Goal: Complete application form

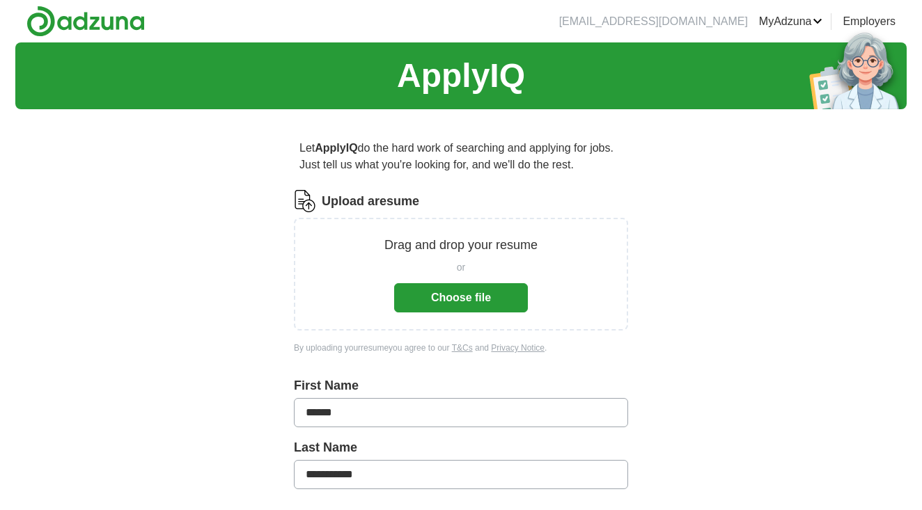
click at [483, 297] on button "Choose file" at bounding box center [461, 297] width 134 height 29
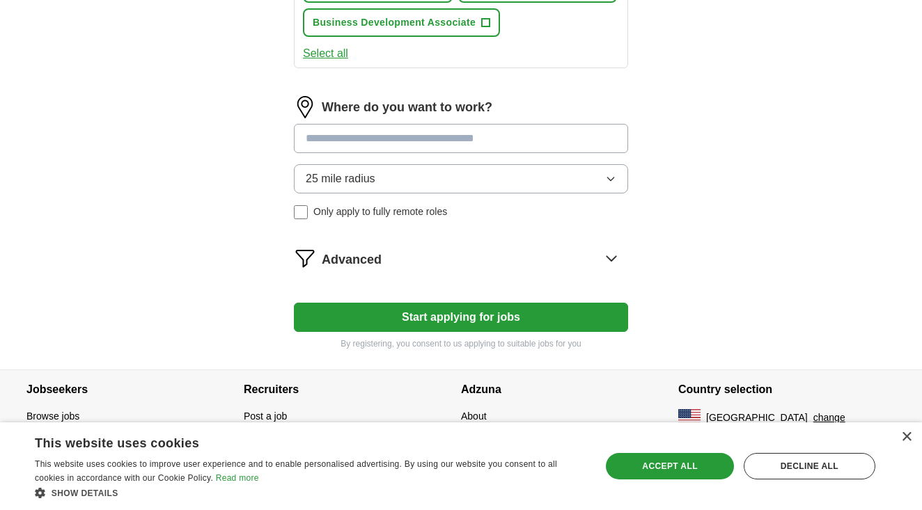
scroll to position [721, 0]
click at [422, 136] on input at bounding box center [461, 138] width 334 height 29
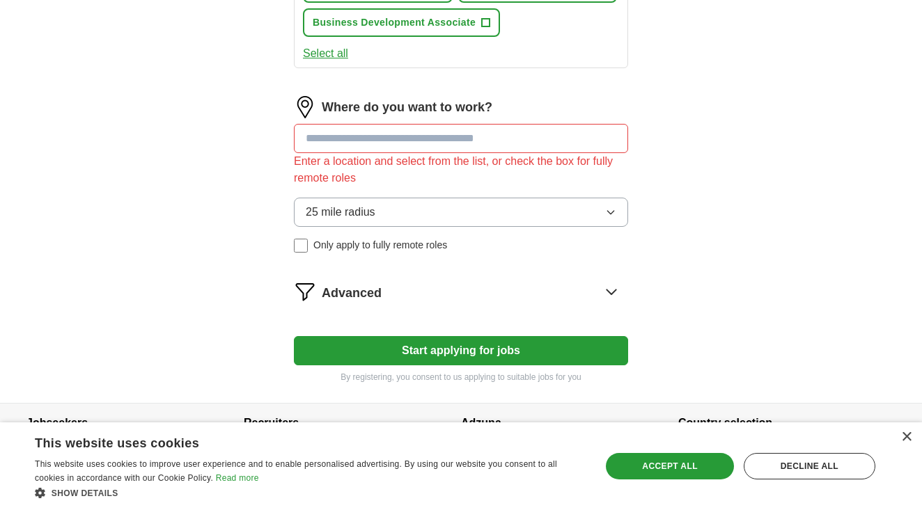
click at [393, 135] on input at bounding box center [461, 138] width 334 height 29
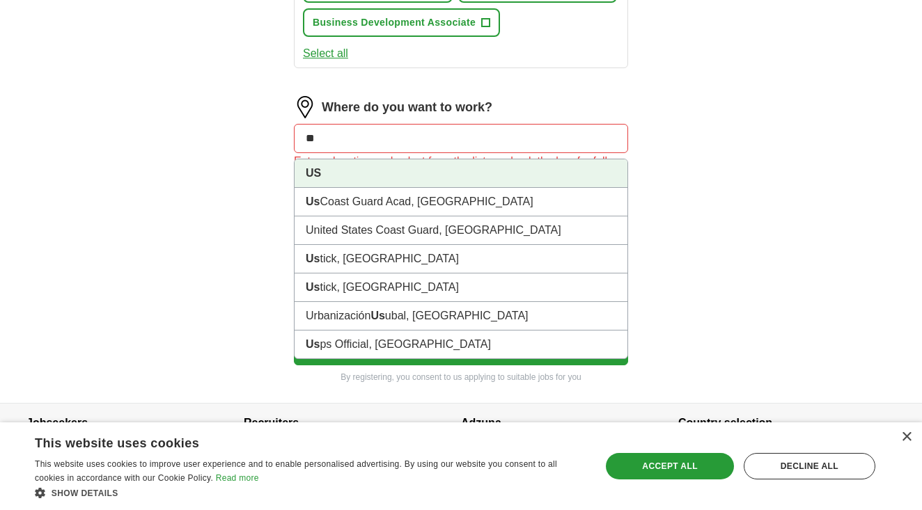
click at [467, 166] on li "US" at bounding box center [461, 173] width 333 height 29
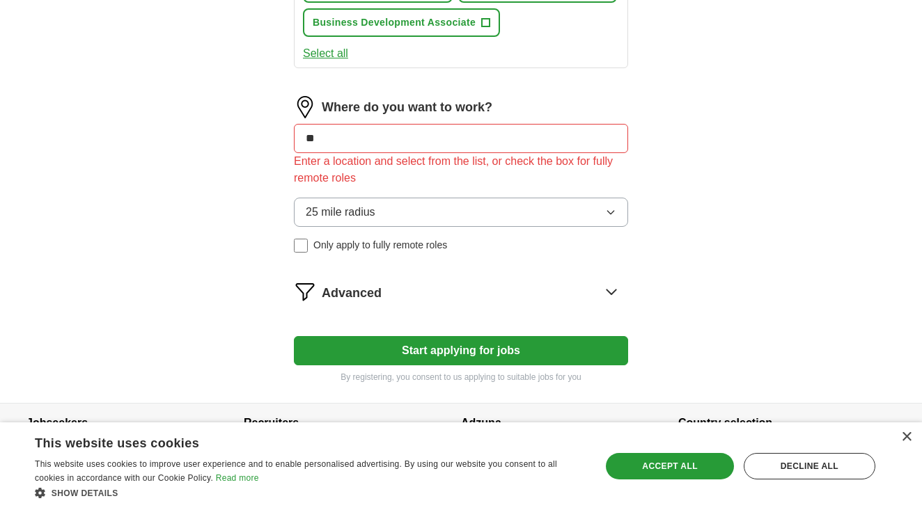
click at [394, 353] on button "Start applying for jobs" at bounding box center [461, 350] width 334 height 29
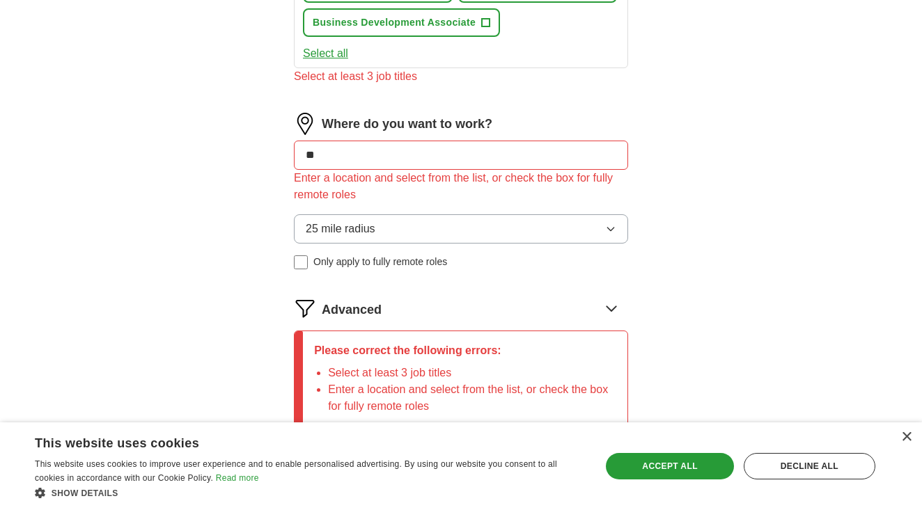
click at [458, 159] on input "**" at bounding box center [461, 155] width 334 height 29
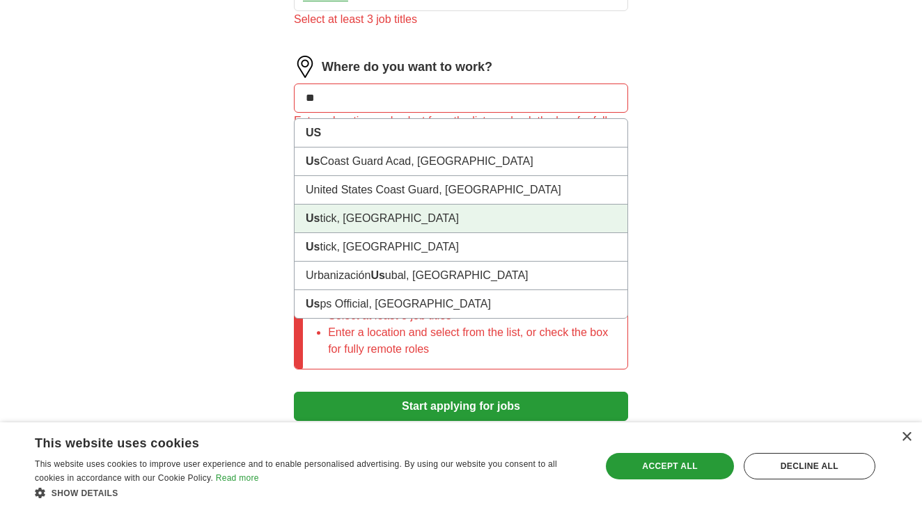
scroll to position [779, 0]
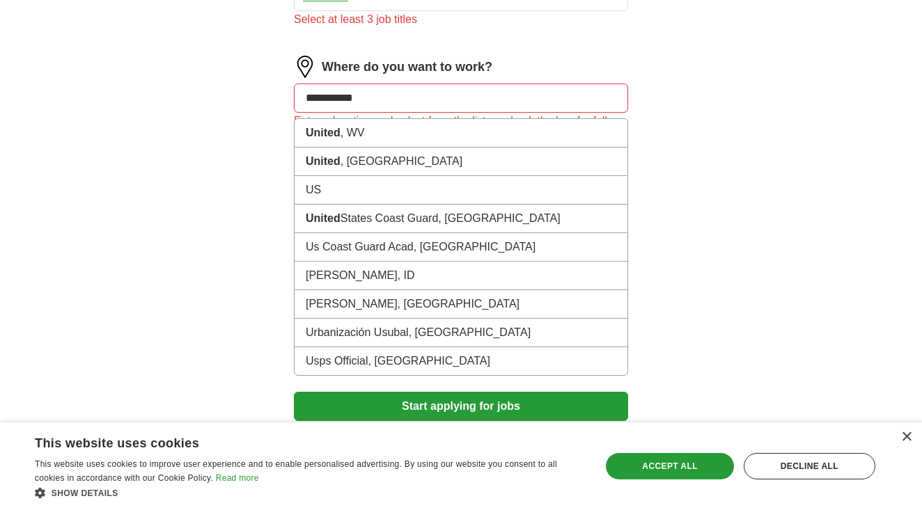
type input "**********"
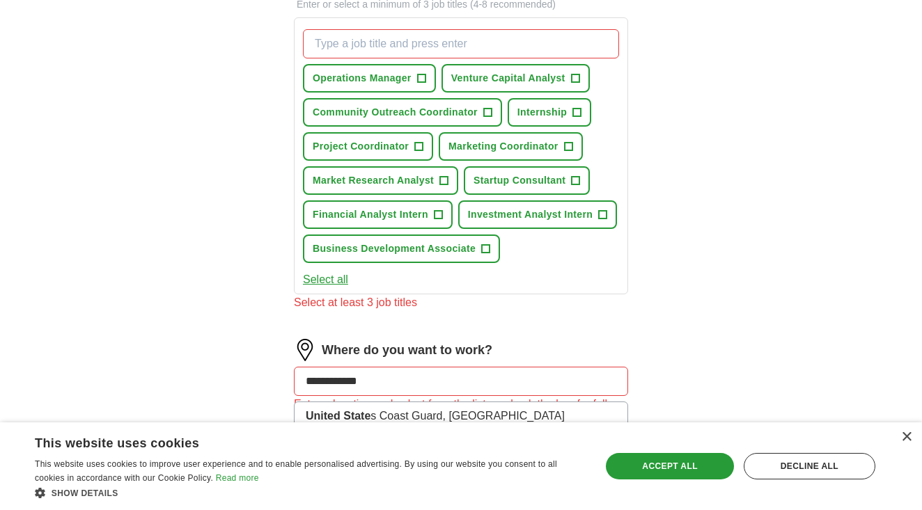
scroll to position [538, 0]
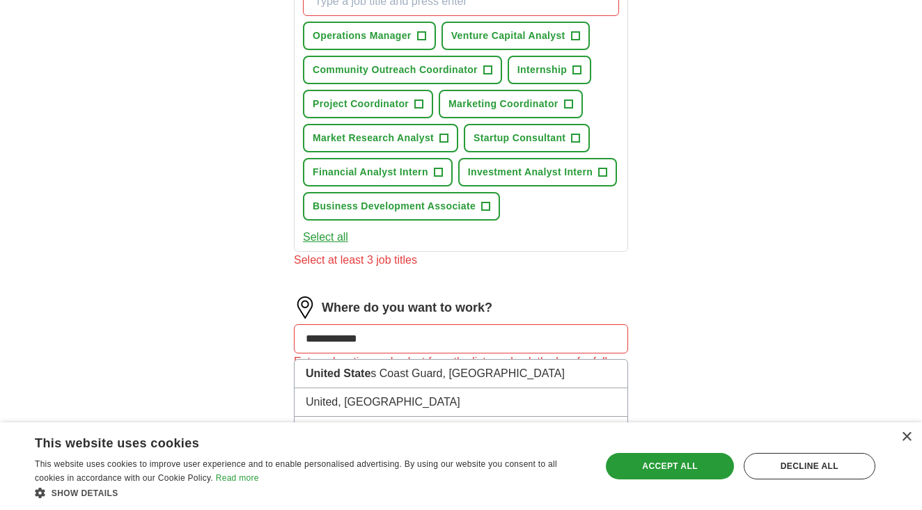
drag, startPoint x: 381, startPoint y: 332, endPoint x: 227, endPoint y: 336, distance: 154.0
click at [226, 336] on div "**********" at bounding box center [460, 102] width 891 height 1195
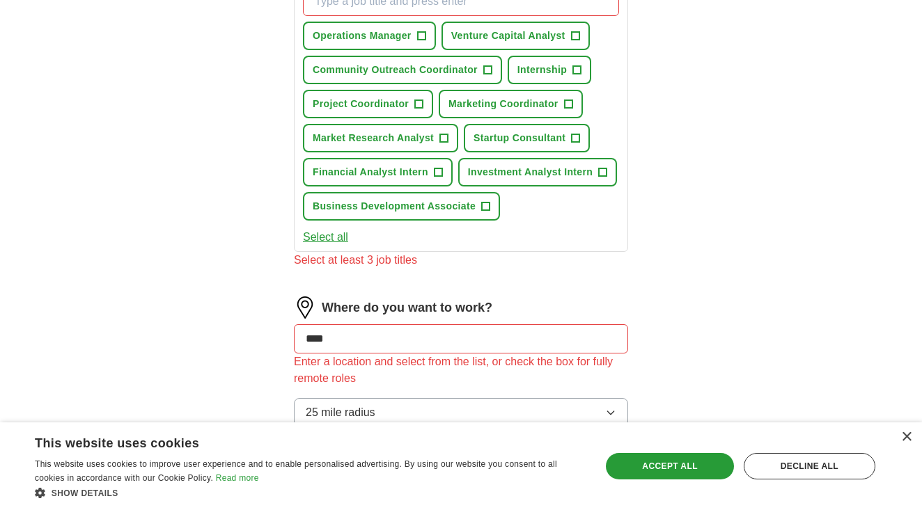
type input "*****"
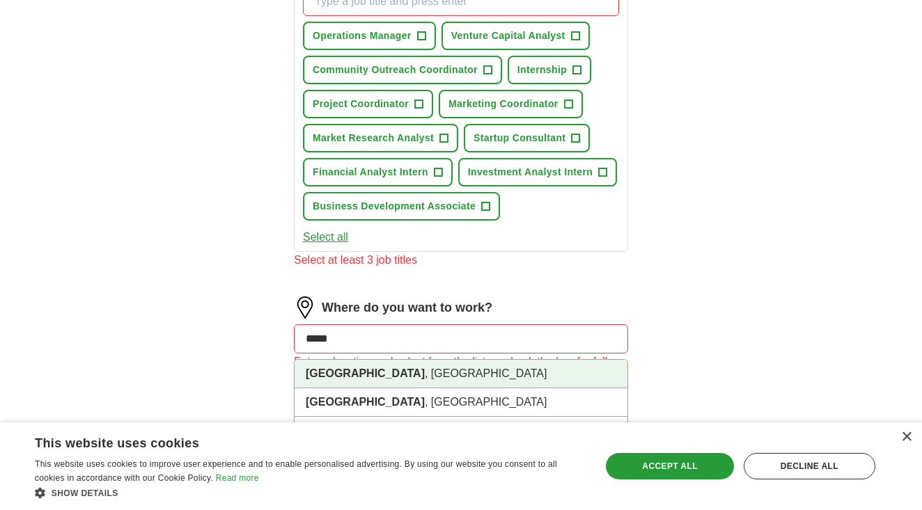
click at [322, 377] on strong "Tampa" at bounding box center [365, 374] width 119 height 12
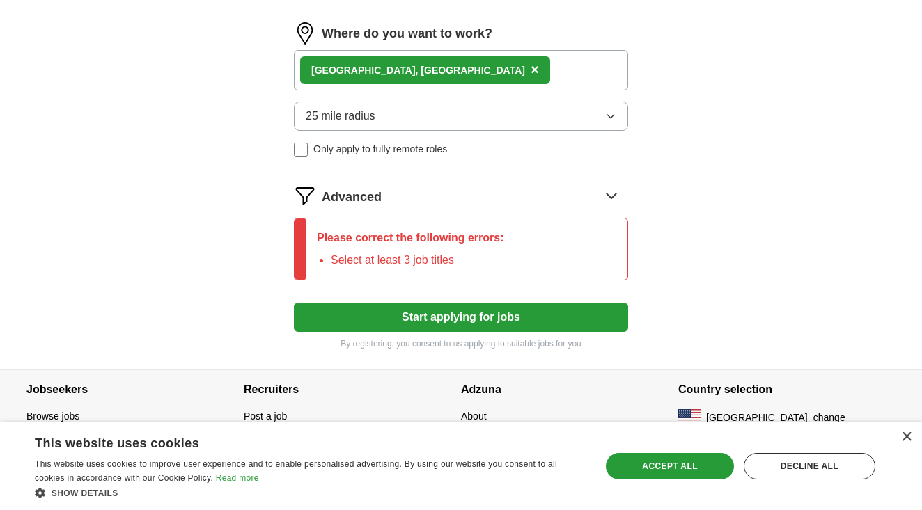
scroll to position [812, 0]
click at [429, 311] on button "Start applying for jobs" at bounding box center [461, 317] width 334 height 29
click at [398, 195] on div "Advanced" at bounding box center [475, 196] width 306 height 22
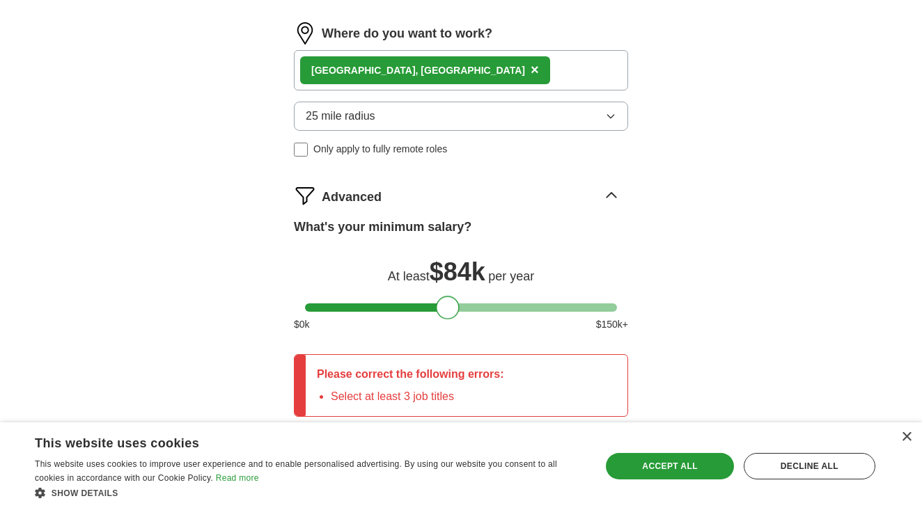
drag, startPoint x: 319, startPoint y: 306, endPoint x: 451, endPoint y: 322, distance: 133.3
click at [451, 322] on div "What's your minimum salary? At least $ 84k per year $ 0 k $ 150 k+" at bounding box center [461, 280] width 334 height 125
drag, startPoint x: 449, startPoint y: 311, endPoint x: 487, endPoint y: 314, distance: 38.4
click at [487, 314] on div at bounding box center [486, 308] width 24 height 24
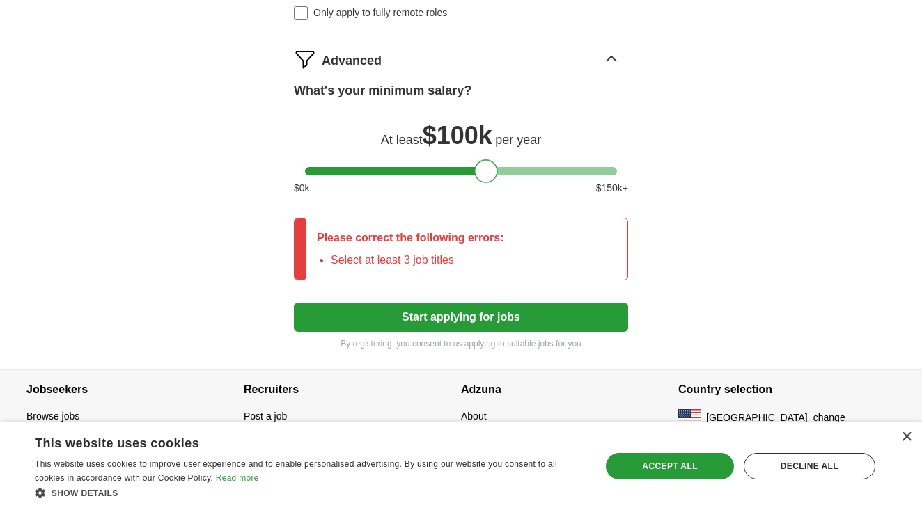
scroll to position [948, 0]
click at [574, 315] on button "Start applying for jobs" at bounding box center [461, 317] width 334 height 29
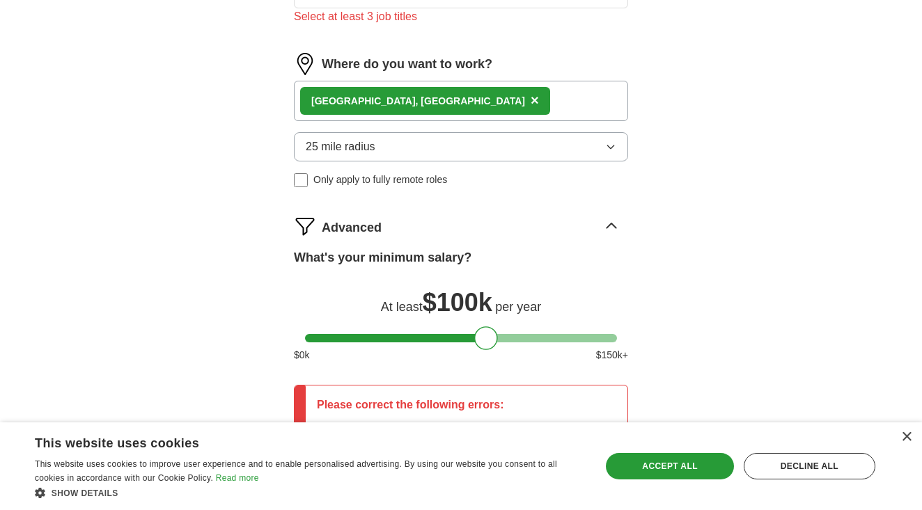
scroll to position [782, 0]
click at [435, 99] on div "Tampa , FL ×" at bounding box center [461, 100] width 334 height 40
click at [429, 104] on div "Tampa , FL ×" at bounding box center [461, 100] width 334 height 40
click at [467, 91] on div "Tampa , FL ×" at bounding box center [461, 100] width 334 height 40
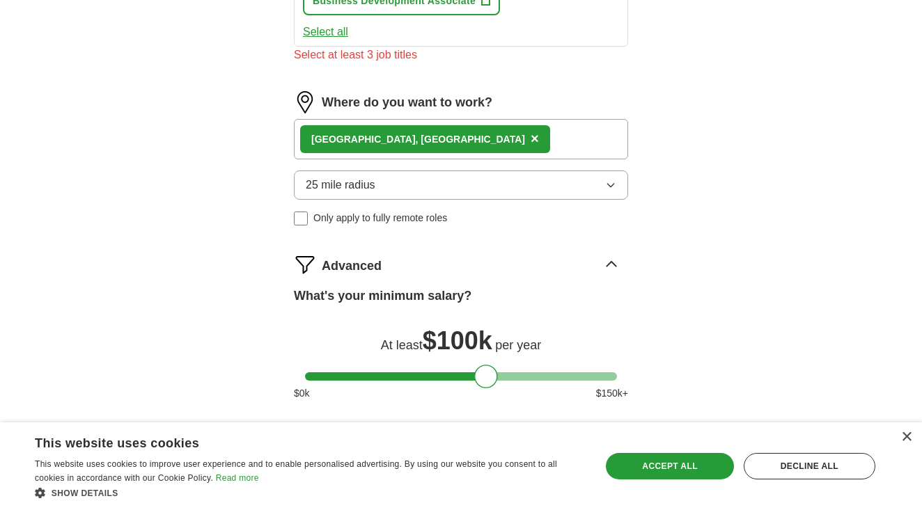
scroll to position [238, 0]
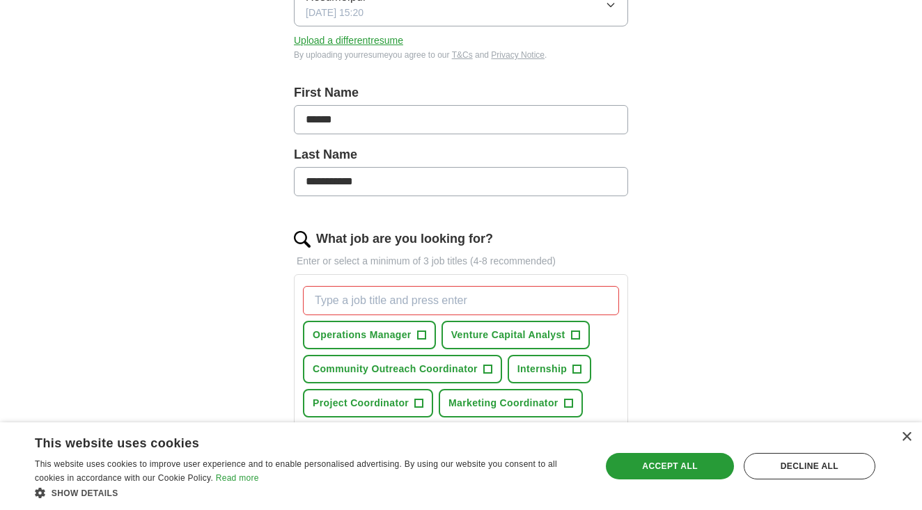
click at [471, 299] on input "What job are you looking for?" at bounding box center [461, 300] width 316 height 29
type input "s"
click at [662, 471] on div "Accept all" at bounding box center [669, 466] width 127 height 26
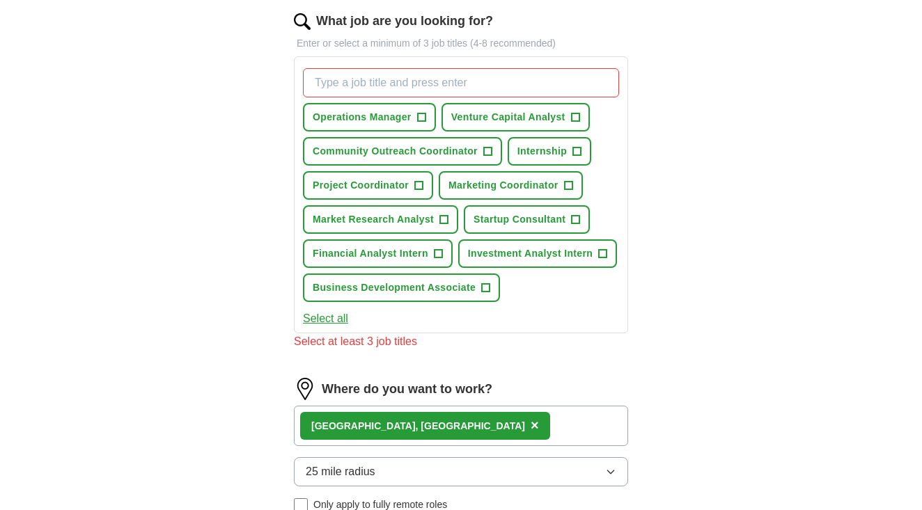
scroll to position [452, 0]
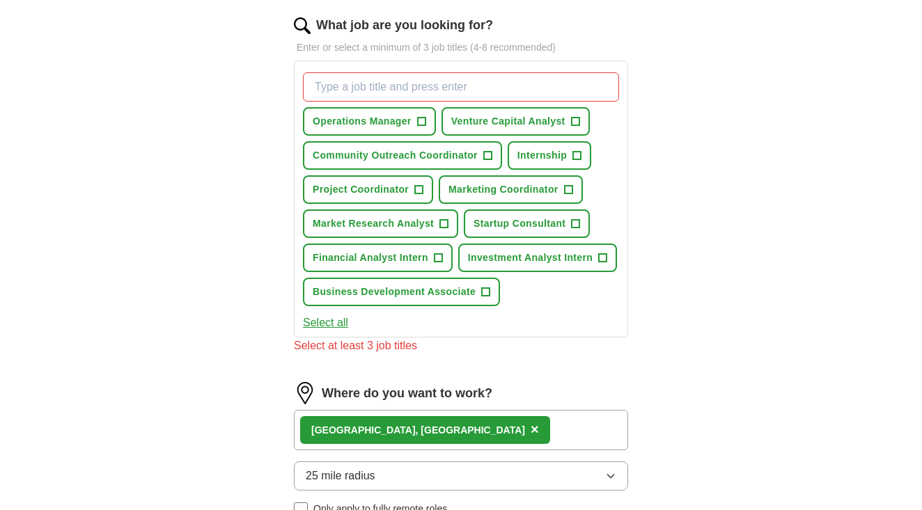
click at [523, 133] on button "Venture Capital Analyst +" at bounding box center [516, 121] width 148 height 29
click at [544, 157] on span "Internship" at bounding box center [541, 155] width 49 height 15
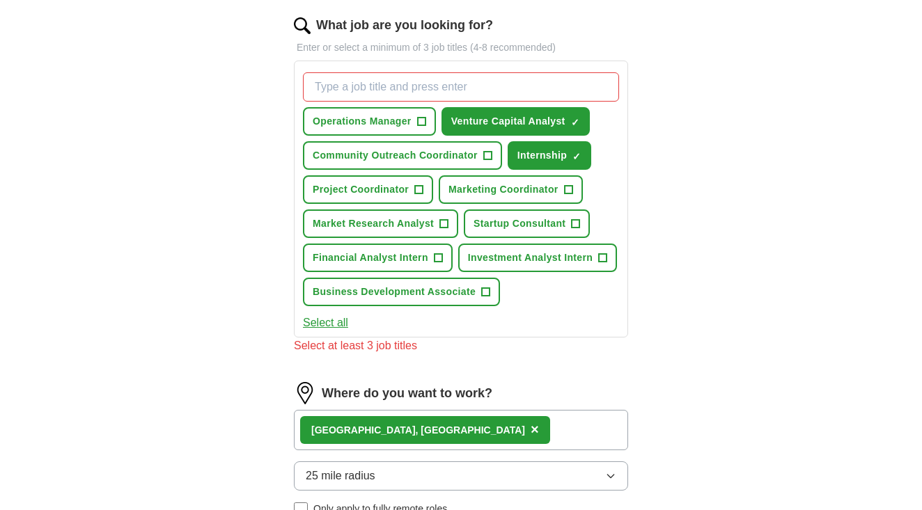
click at [362, 228] on span "Market Research Analyst" at bounding box center [373, 224] width 121 height 15
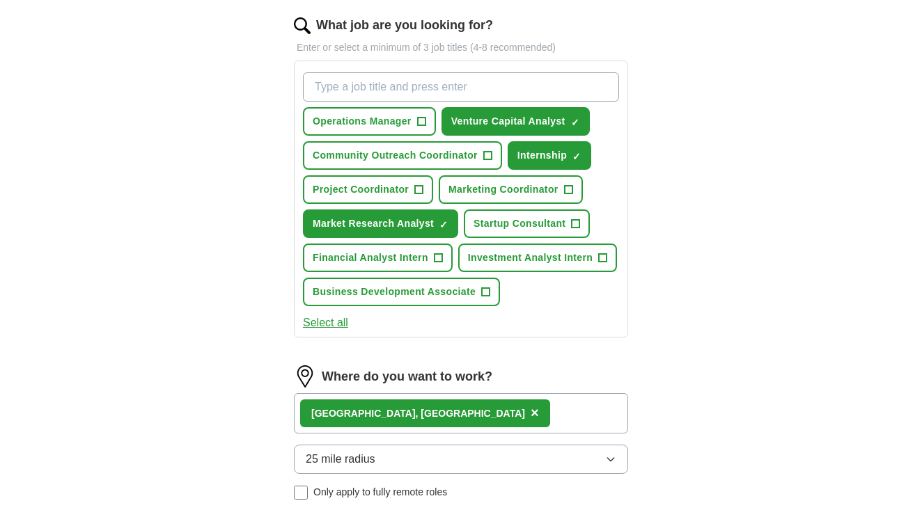
click at [370, 263] on span "Financial Analyst Intern" at bounding box center [371, 258] width 116 height 15
click at [411, 303] on button "Business Development Associate +" at bounding box center [401, 292] width 197 height 29
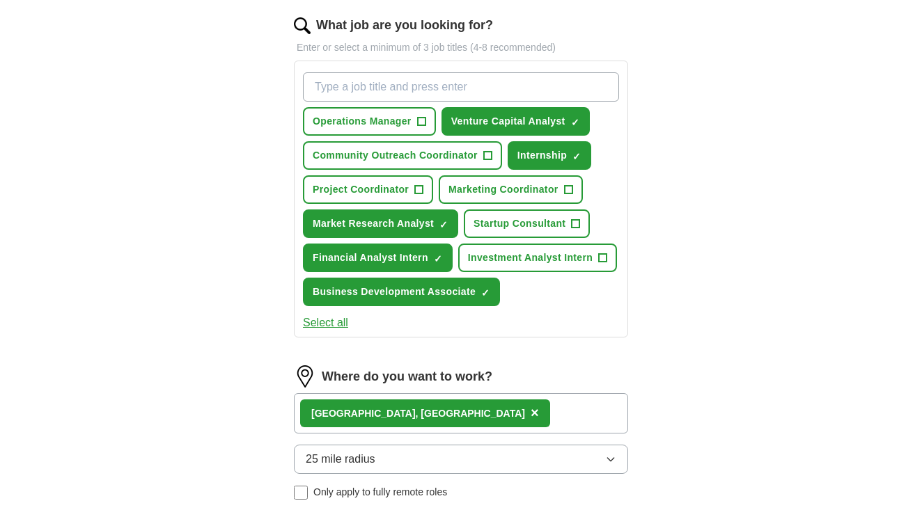
click at [370, 125] on span "Operations Manager" at bounding box center [362, 121] width 99 height 15
click at [405, 95] on input "What job are you looking for?" at bounding box center [461, 86] width 316 height 29
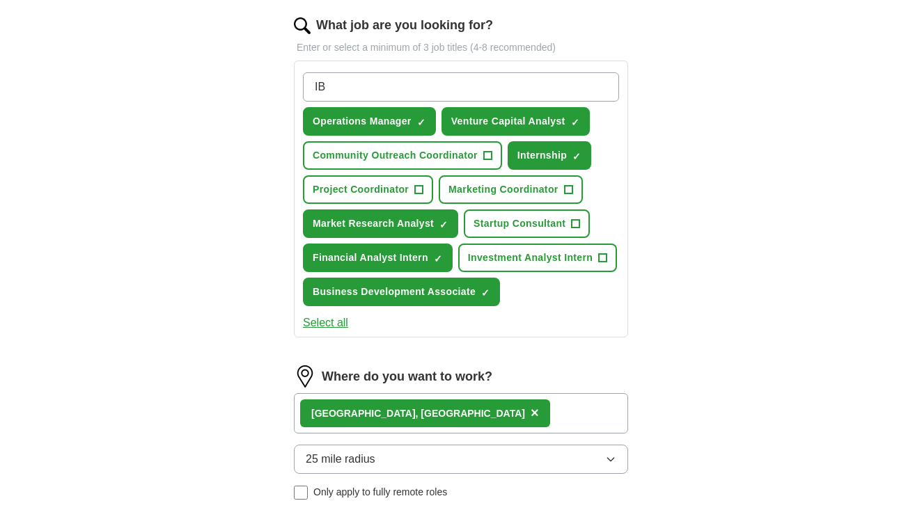
type input "[MEDICAL_DATA]"
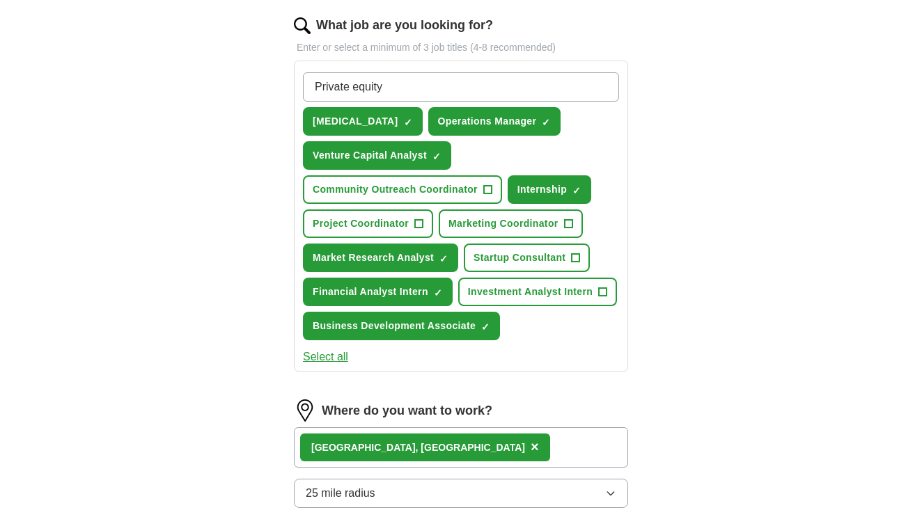
type input "Private equity"
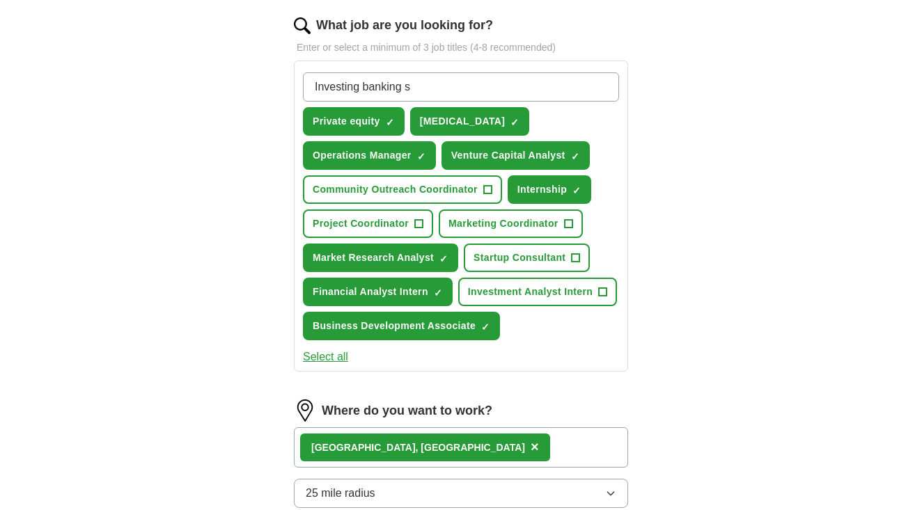
type input "Investing banking"
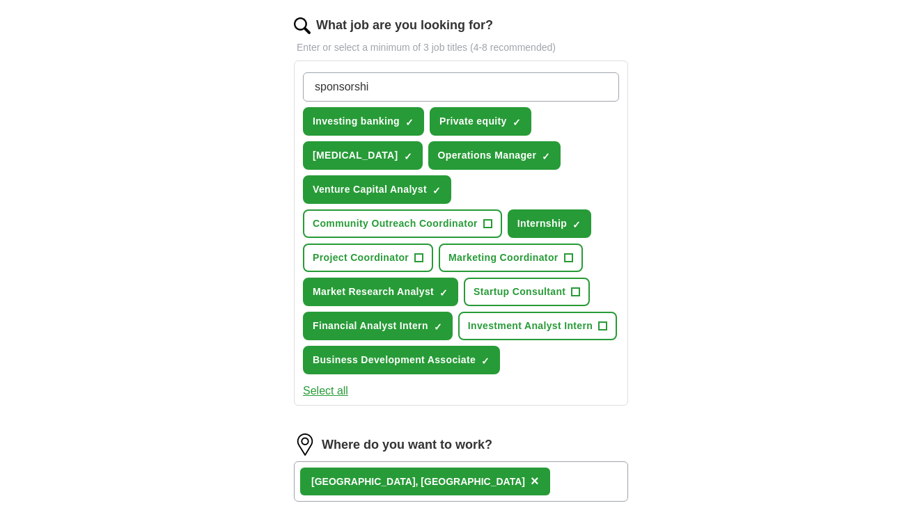
type input "sponsorship"
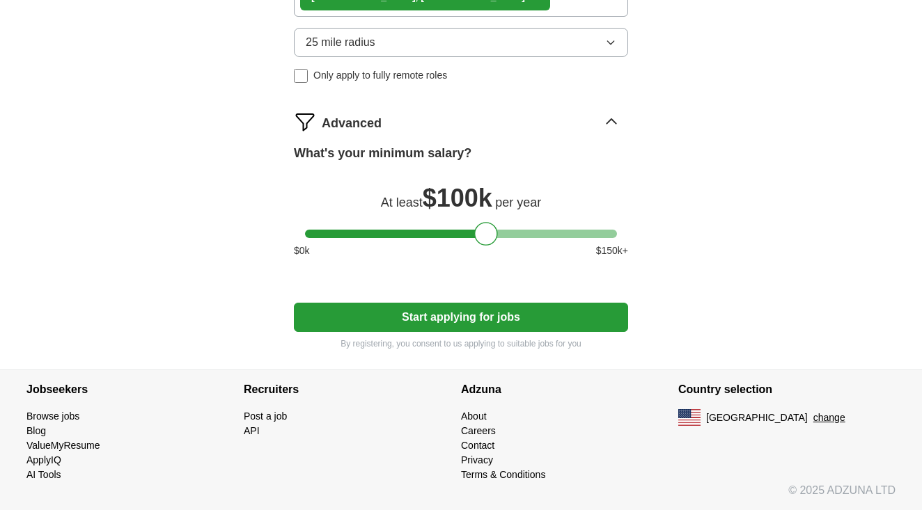
scroll to position [937, 0]
click at [453, 320] on button "Start applying for jobs" at bounding box center [461, 317] width 334 height 29
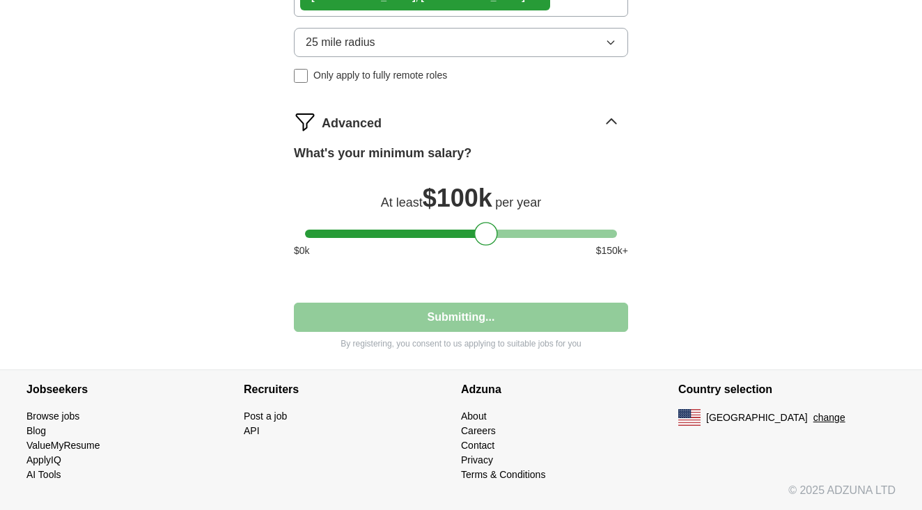
select select "**"
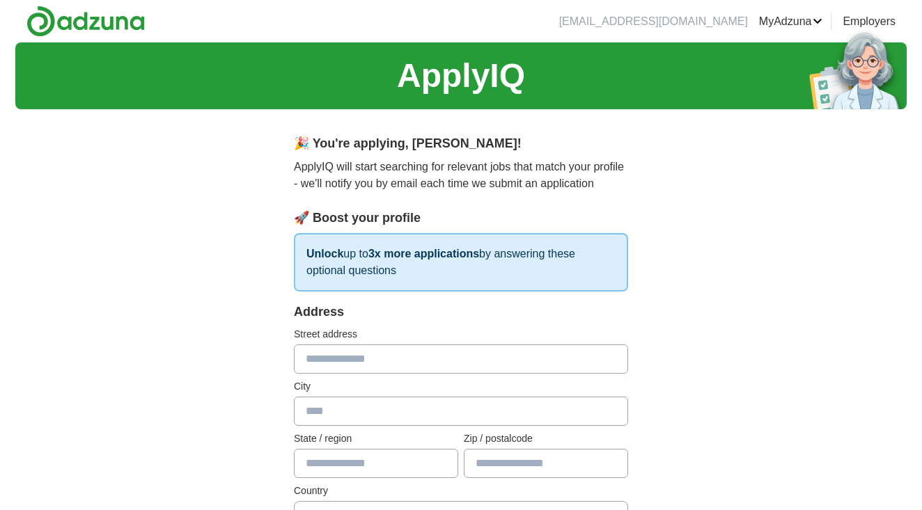
scroll to position [86, 0]
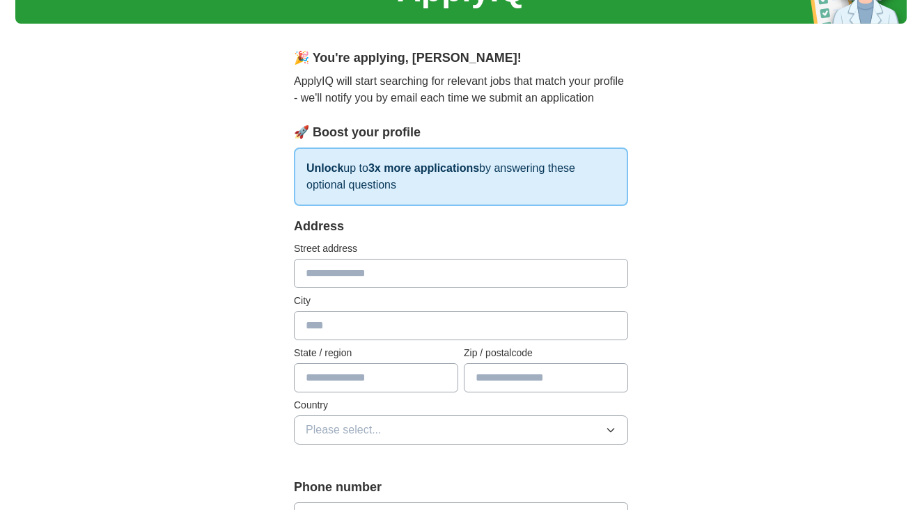
click at [425, 290] on div "Address Street address City State / region Zip / postalcode Country Please sele…" at bounding box center [461, 339] width 334 height 244
type input "**********"
type input "*****"
type input "*******"
type input "*****"
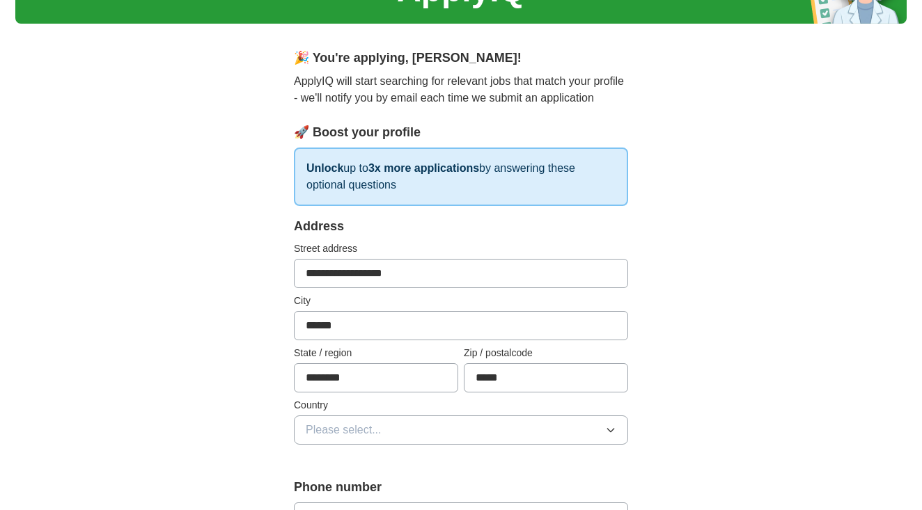
click at [417, 441] on button "Please select..." at bounding box center [461, 430] width 334 height 29
click at [409, 487] on div "United States" at bounding box center [461, 491] width 311 height 17
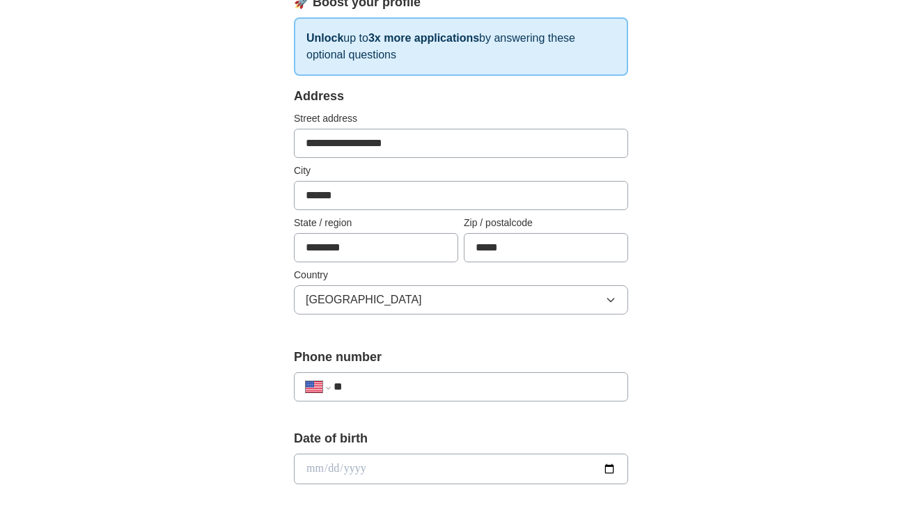
scroll to position [218, 0]
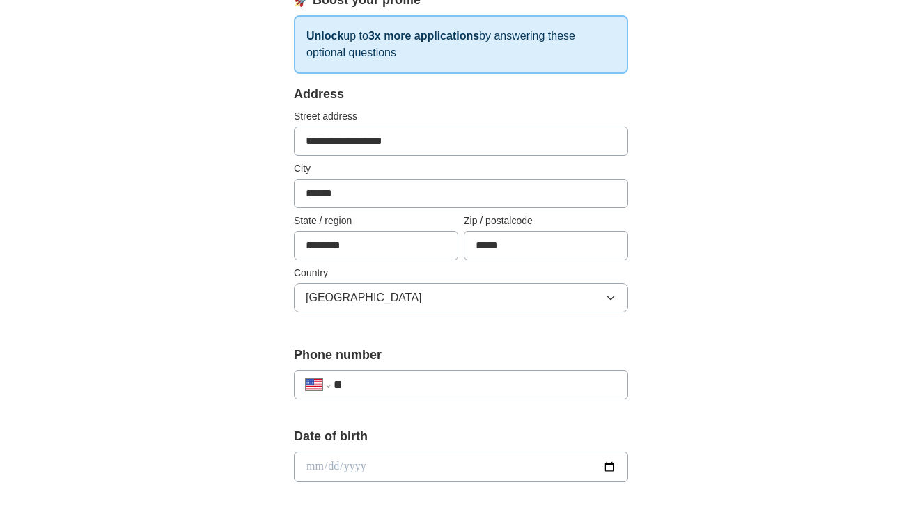
click at [365, 473] on input "date" at bounding box center [461, 467] width 334 height 31
click at [433, 364] on label "Phone number" at bounding box center [461, 355] width 334 height 19
click at [432, 388] on input "**" at bounding box center [475, 385] width 283 height 17
type input "**********"
click at [385, 474] on input "date" at bounding box center [461, 467] width 334 height 31
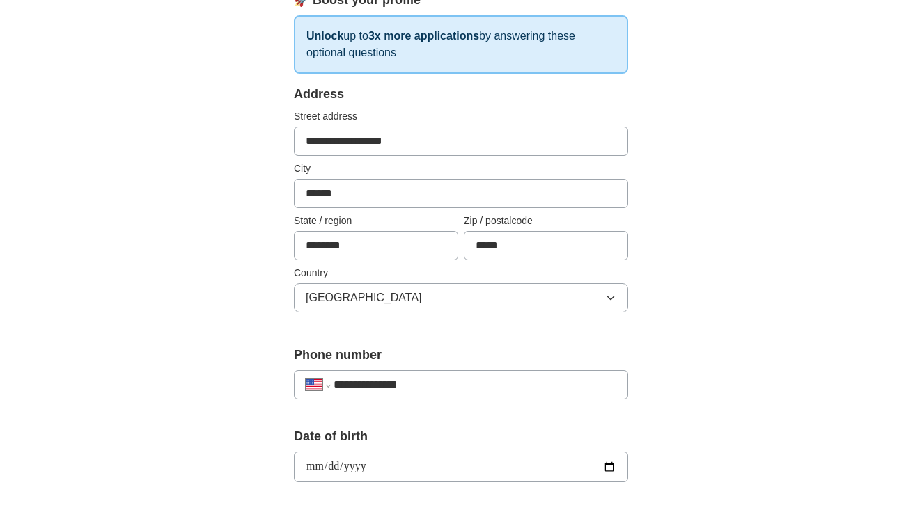
type input "**********"
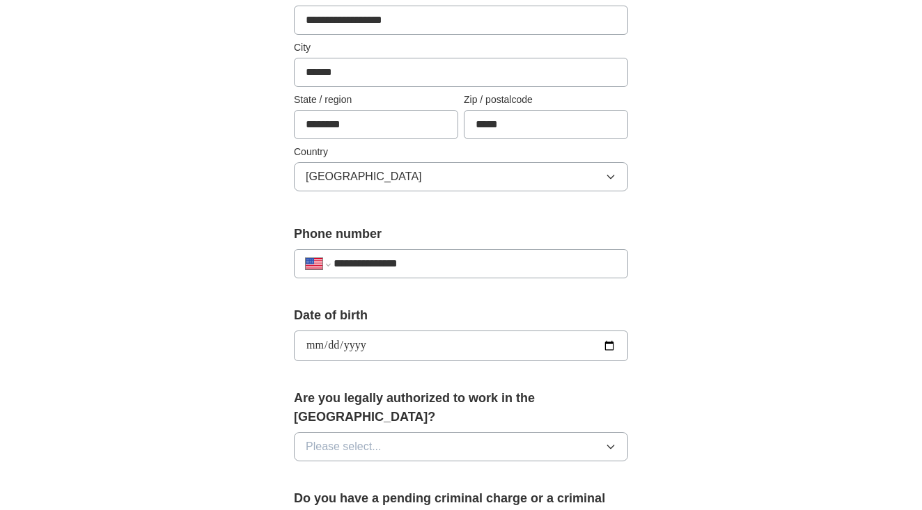
scroll to position [350, 0]
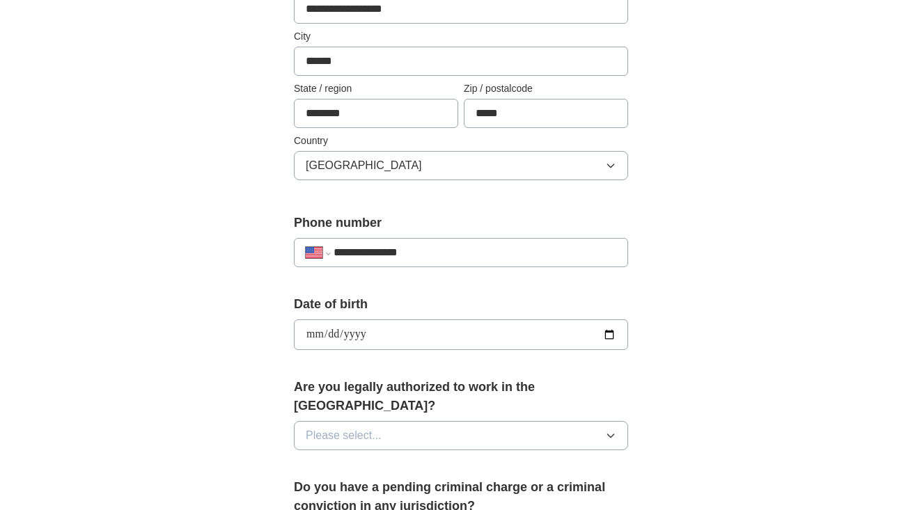
click at [386, 421] on button "Please select..." at bounding box center [461, 435] width 334 height 29
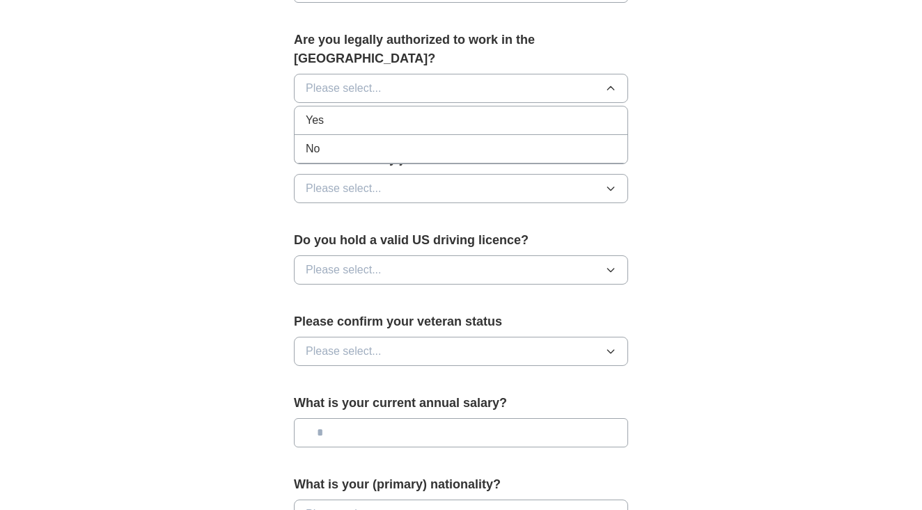
scroll to position [699, 0]
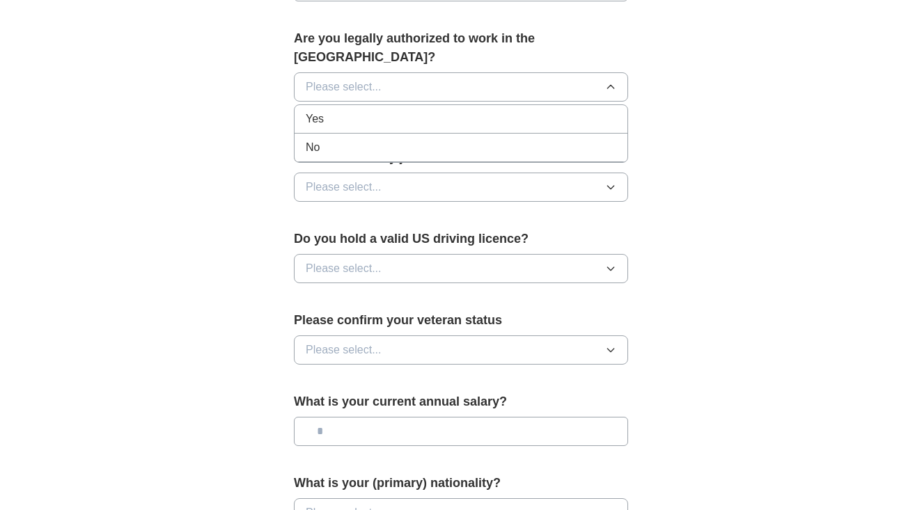
click at [363, 111] on div "Yes" at bounding box center [461, 119] width 311 height 17
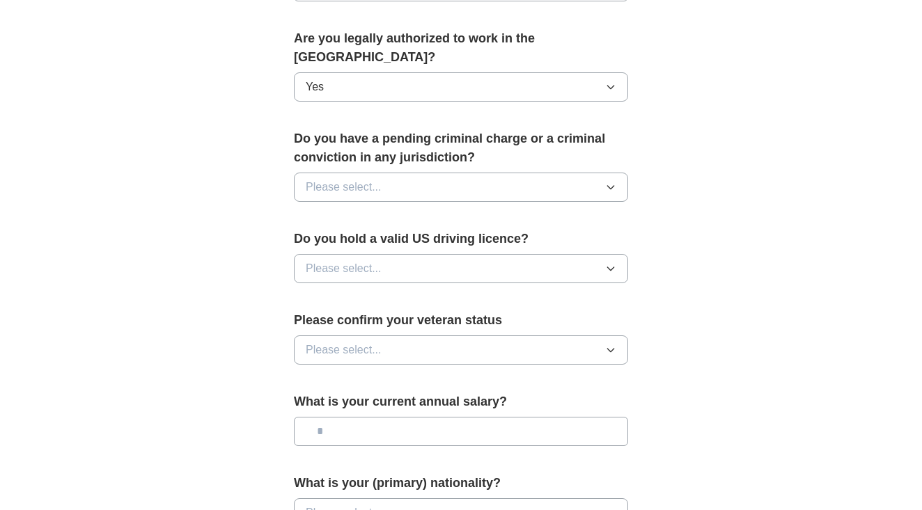
click at [448, 173] on button "Please select..." at bounding box center [461, 187] width 334 height 29
click at [448, 240] on div "No" at bounding box center [461, 248] width 311 height 17
click at [446, 254] on button "Please select..." at bounding box center [461, 268] width 334 height 29
click at [414, 292] on div "Yes" at bounding box center [461, 300] width 311 height 17
click at [383, 340] on button "Please select..." at bounding box center [461, 350] width 334 height 29
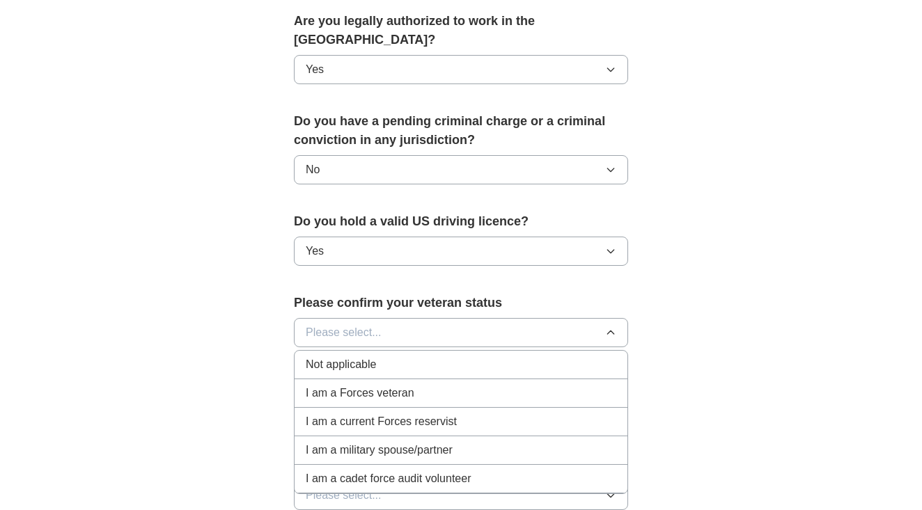
scroll to position [716, 0]
click at [403, 357] on div "Not applicable" at bounding box center [461, 365] width 311 height 17
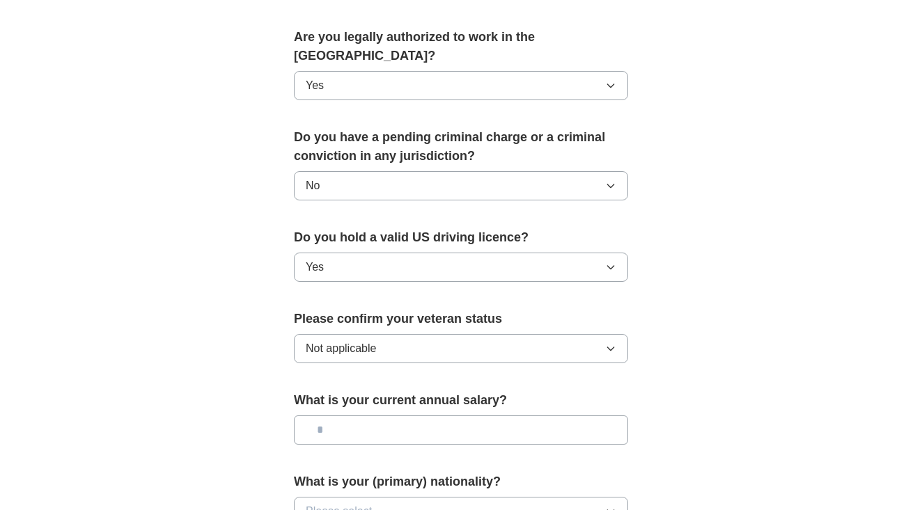
scroll to position [696, 0]
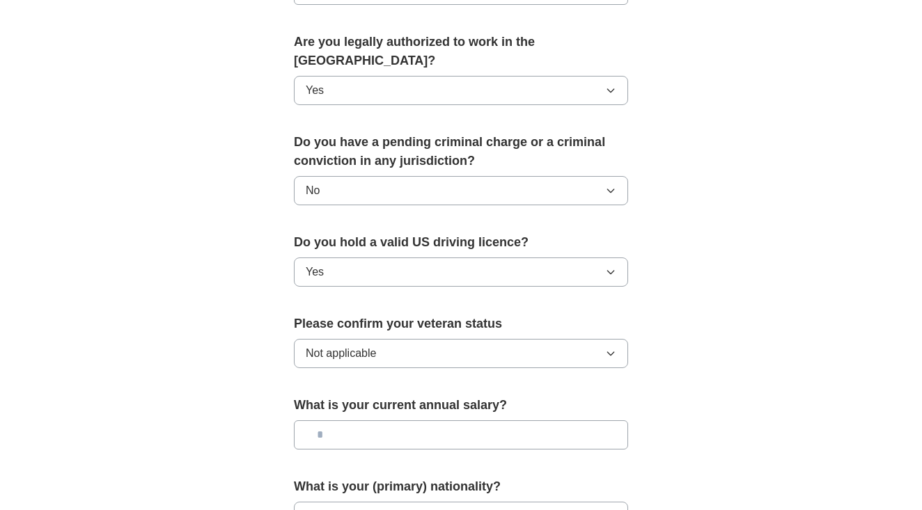
click at [414, 76] on button "Yes" at bounding box center [461, 90] width 334 height 29
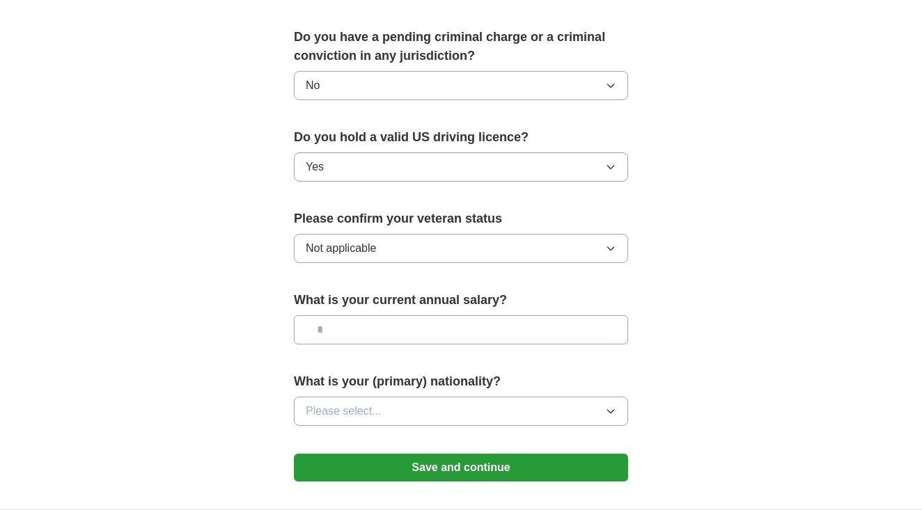
scroll to position [802, 0]
click at [354, 403] on span "Please select..." at bounding box center [344, 411] width 76 height 17
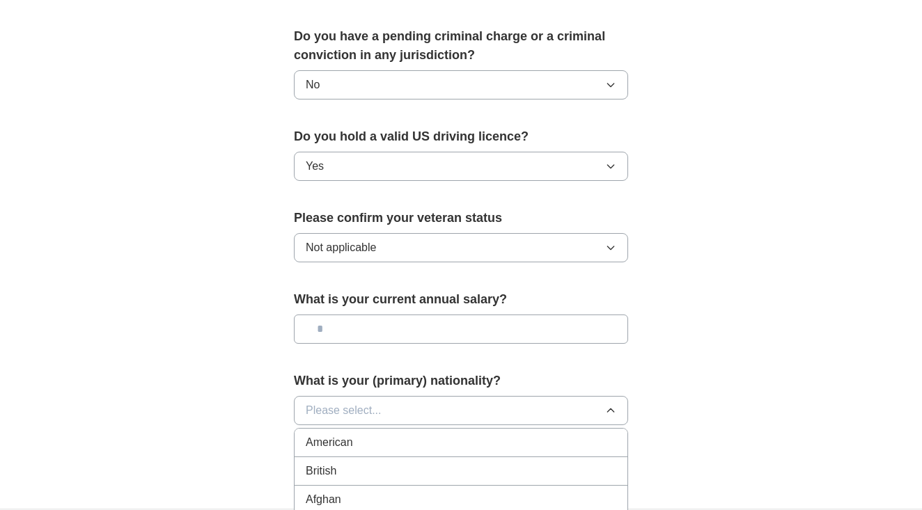
click at [354, 403] on span "Please select..." at bounding box center [344, 411] width 76 height 17
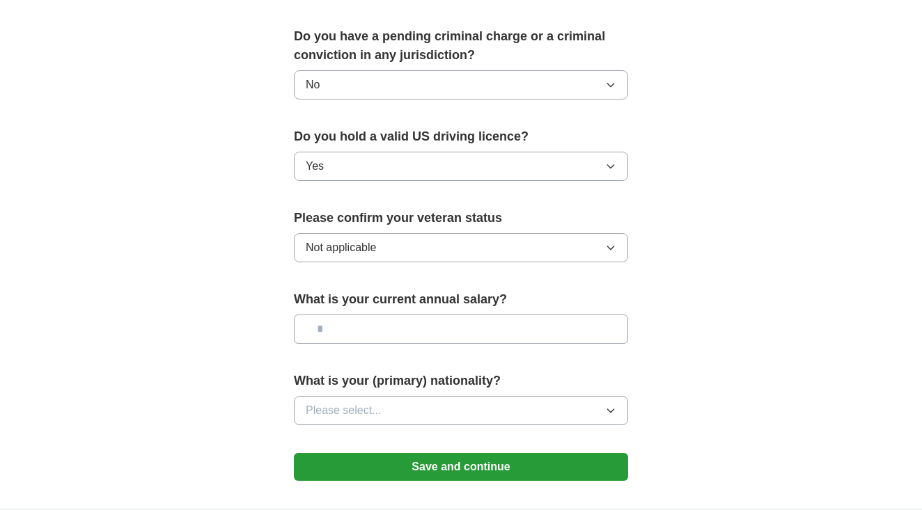
click at [358, 403] on span "Please select..." at bounding box center [344, 411] width 76 height 17
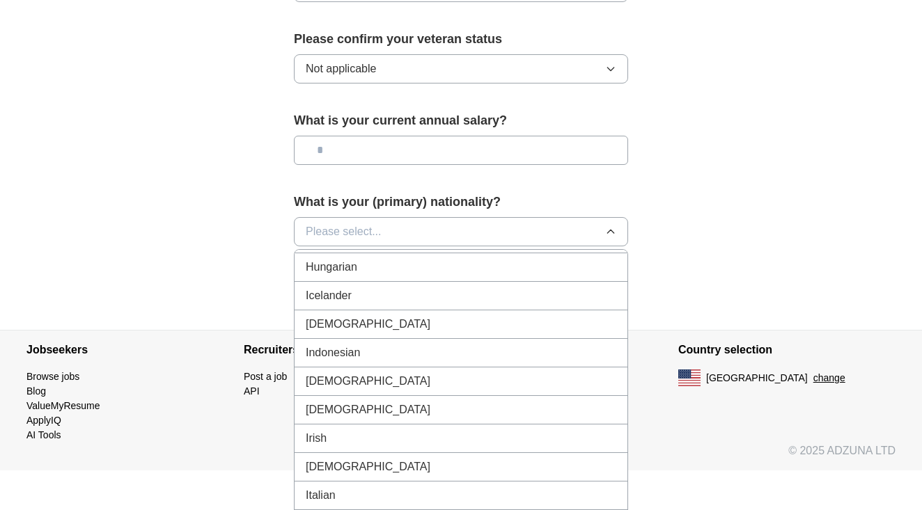
scroll to position [2252, 0]
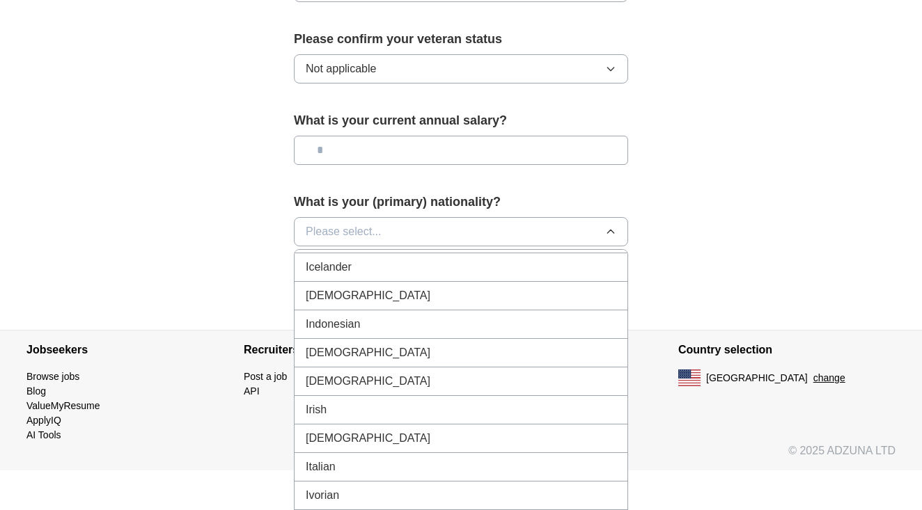
click at [359, 459] on div "Italian" at bounding box center [461, 467] width 311 height 17
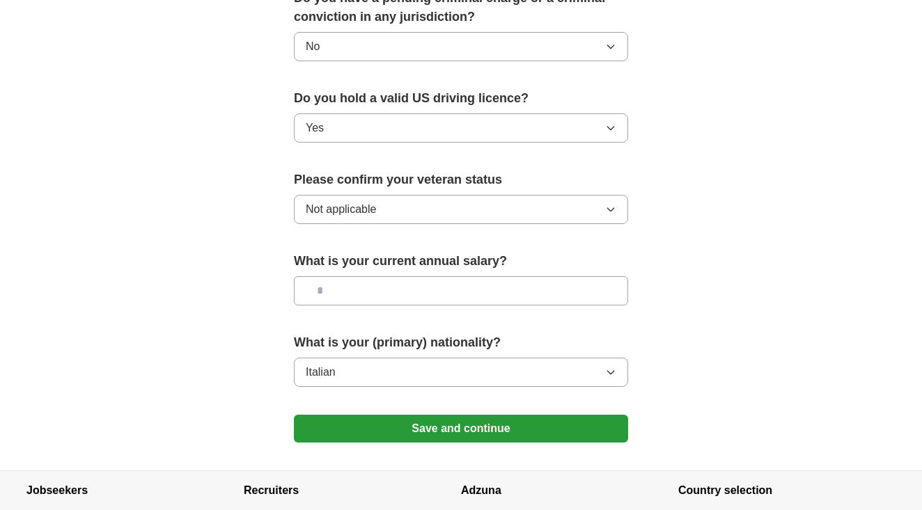
scroll to position [836, 0]
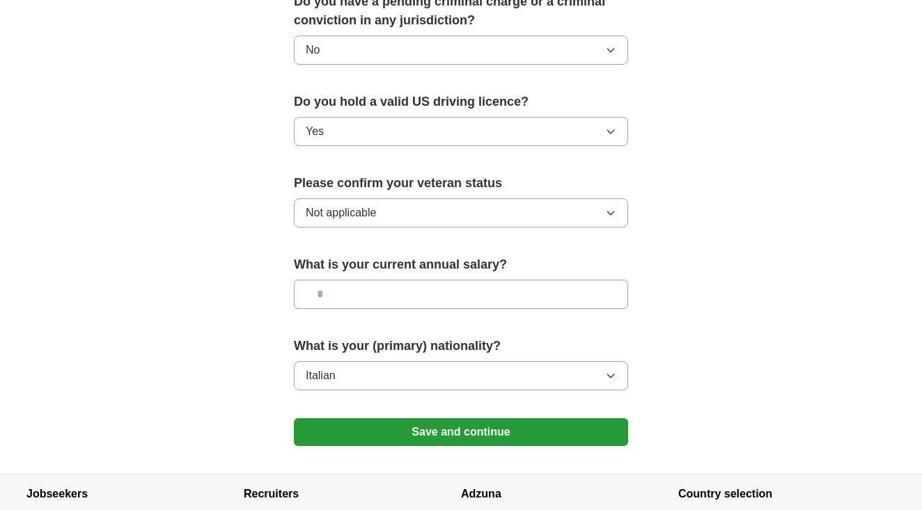
click at [374, 288] on input "text" at bounding box center [461, 294] width 334 height 29
type input "********"
click at [370, 422] on button "Save and continue" at bounding box center [461, 433] width 334 height 28
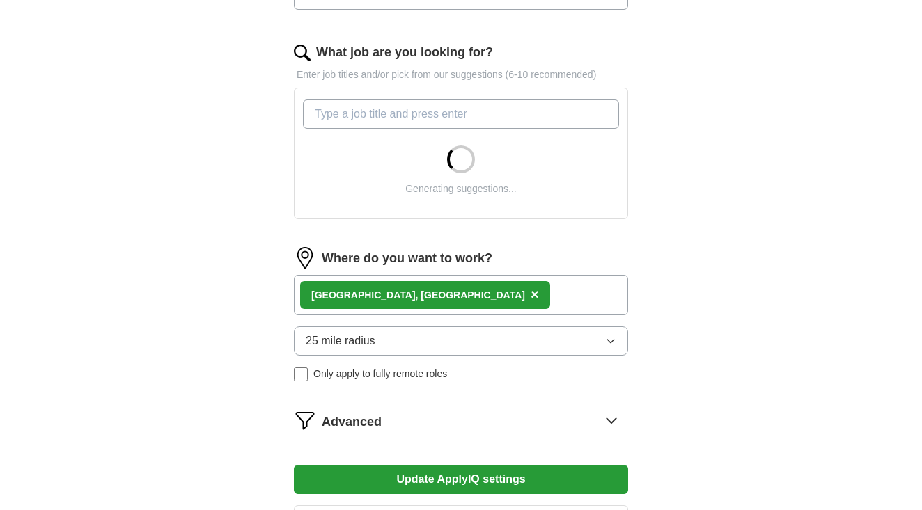
scroll to position [383, 0]
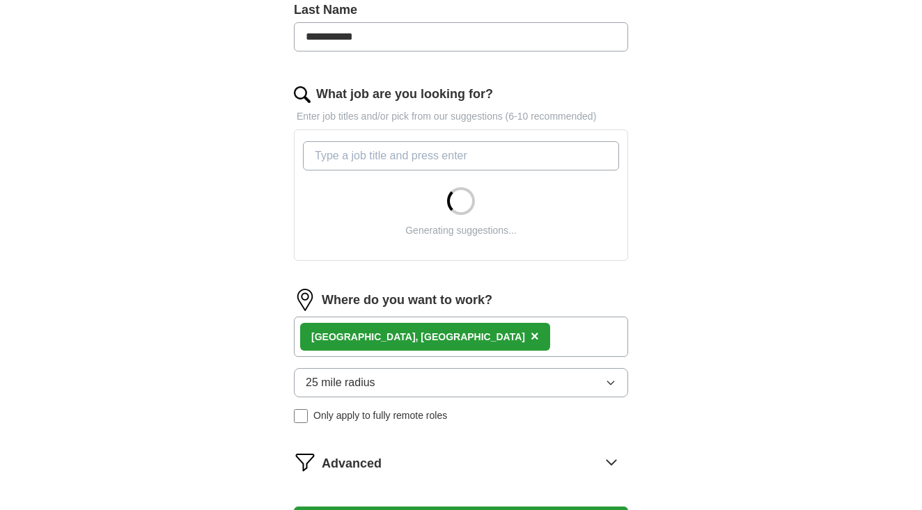
click at [373, 332] on div "Tampa, FL ×" at bounding box center [425, 337] width 250 height 28
click at [531, 343] on span "×" at bounding box center [535, 336] width 8 height 15
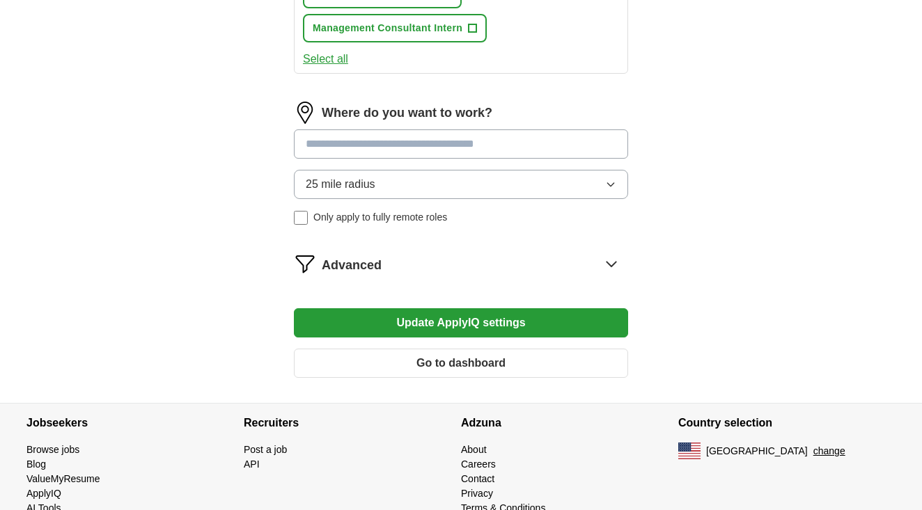
scroll to position [886, 0]
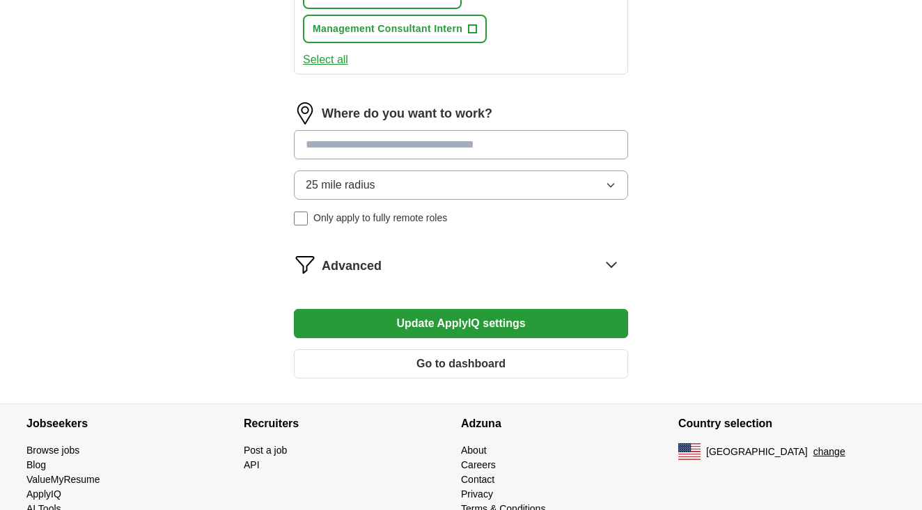
click at [342, 130] on input at bounding box center [461, 144] width 334 height 29
type input "***"
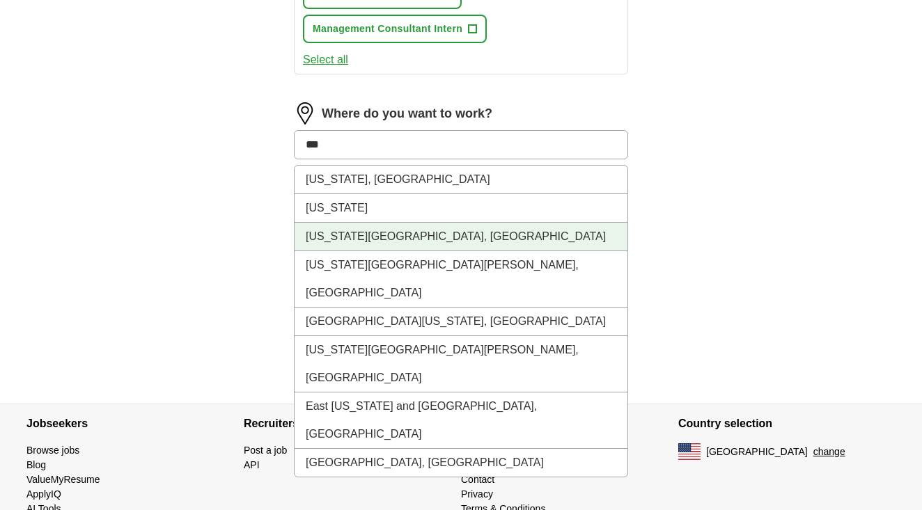
click at [413, 223] on li "[US_STATE][GEOGRAPHIC_DATA], [GEOGRAPHIC_DATA]" at bounding box center [461, 237] width 333 height 29
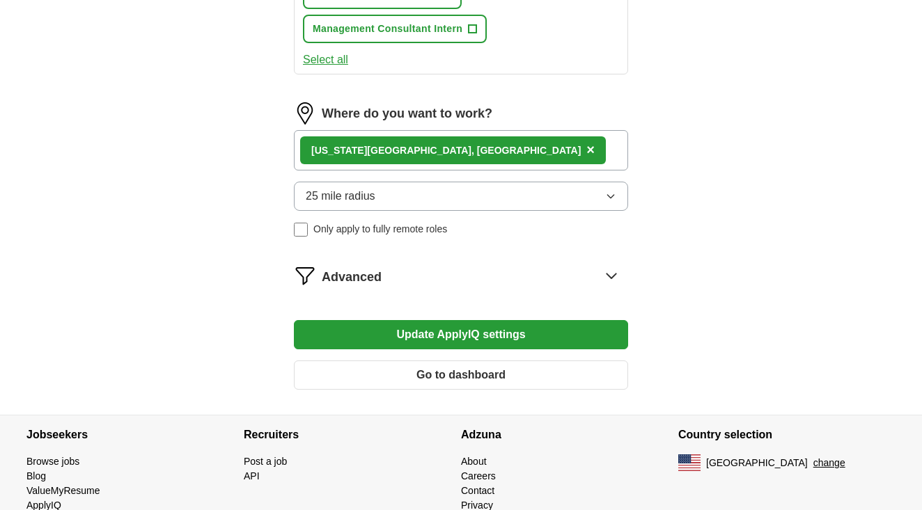
click at [401, 320] on button "Update ApplyIQ settings" at bounding box center [461, 334] width 334 height 29
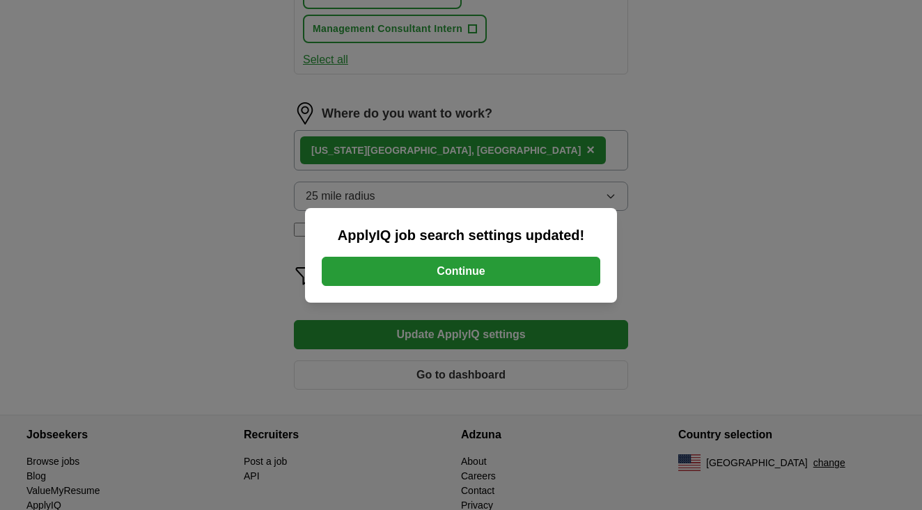
click at [418, 271] on button "Continue" at bounding box center [461, 271] width 279 height 29
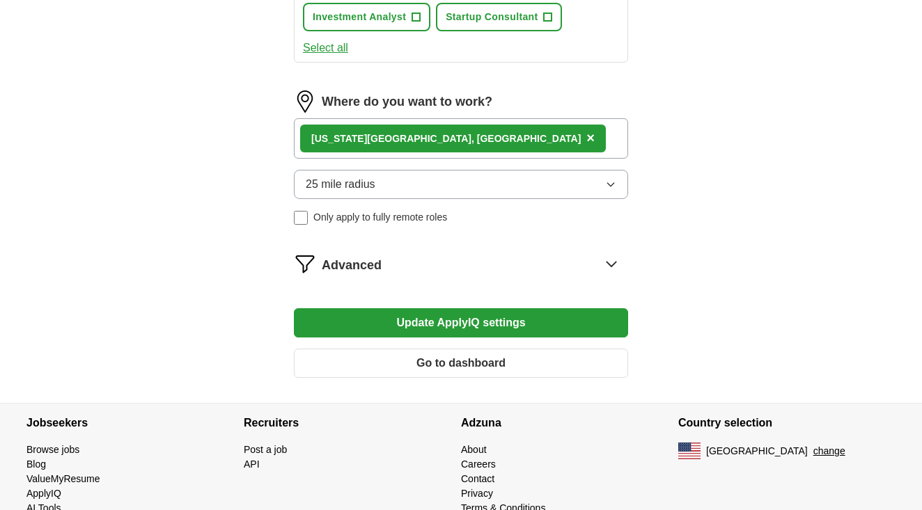
scroll to position [829, 0]
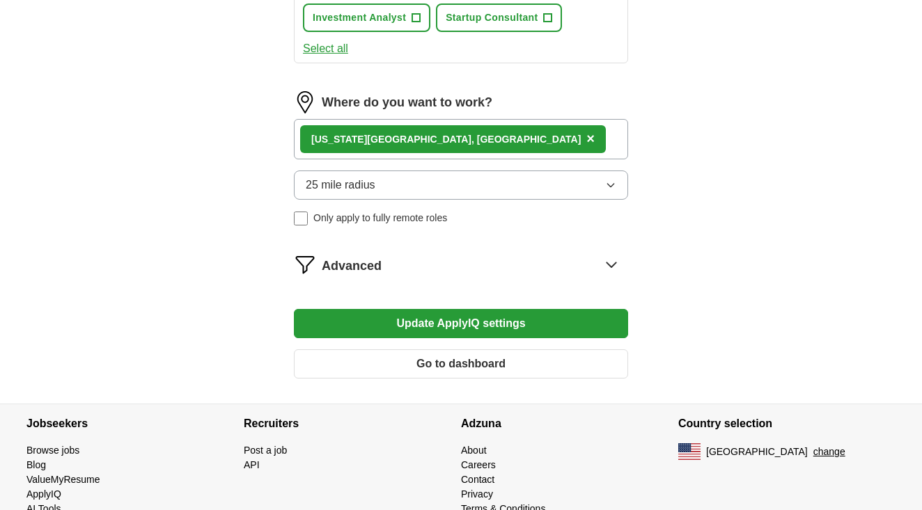
click at [435, 309] on button "Update ApplyIQ settings" at bounding box center [461, 323] width 334 height 29
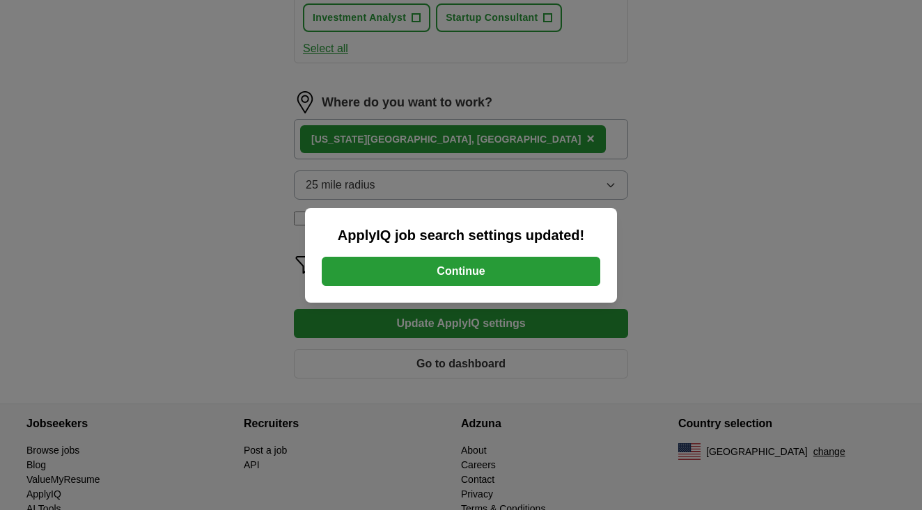
click at [444, 267] on button "Continue" at bounding box center [461, 271] width 279 height 29
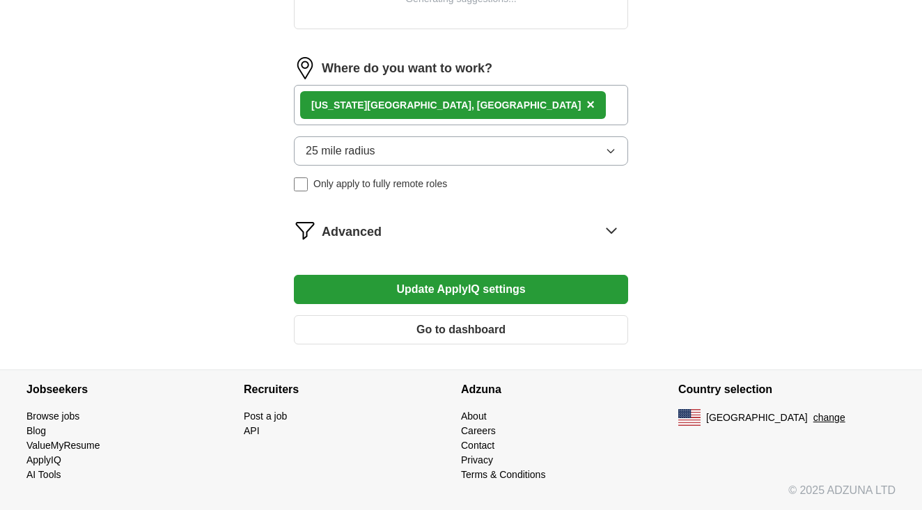
scroll to position [615, 0]
click at [438, 232] on div "Advanced" at bounding box center [475, 230] width 306 height 22
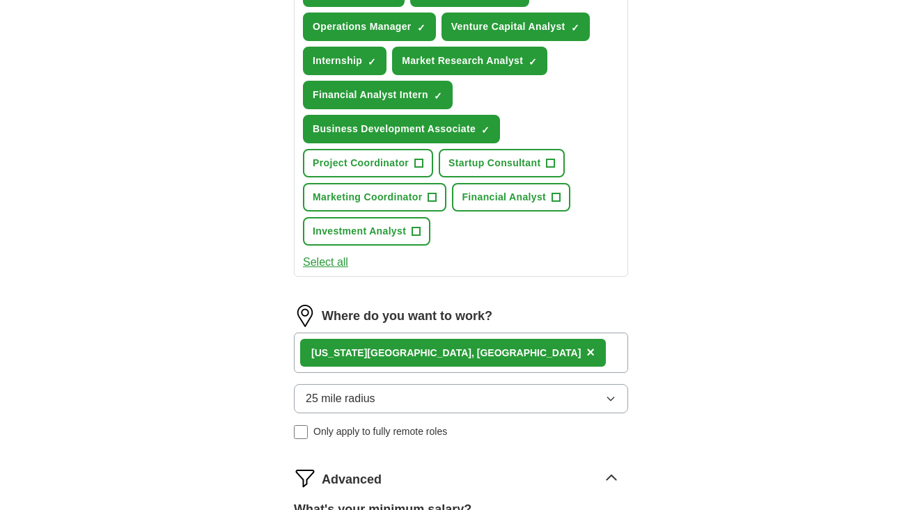
drag, startPoint x: 487, startPoint y: 344, endPoint x: 464, endPoint y: 344, distance: 23.7
click at [464, 344] on div "Where do you want to work? [US_STATE][GEOGRAPHIC_DATA], [GEOGRAPHIC_DATA] × 25 …" at bounding box center [461, 378] width 334 height 146
click at [437, 467] on div "Advanced" at bounding box center [475, 478] width 306 height 22
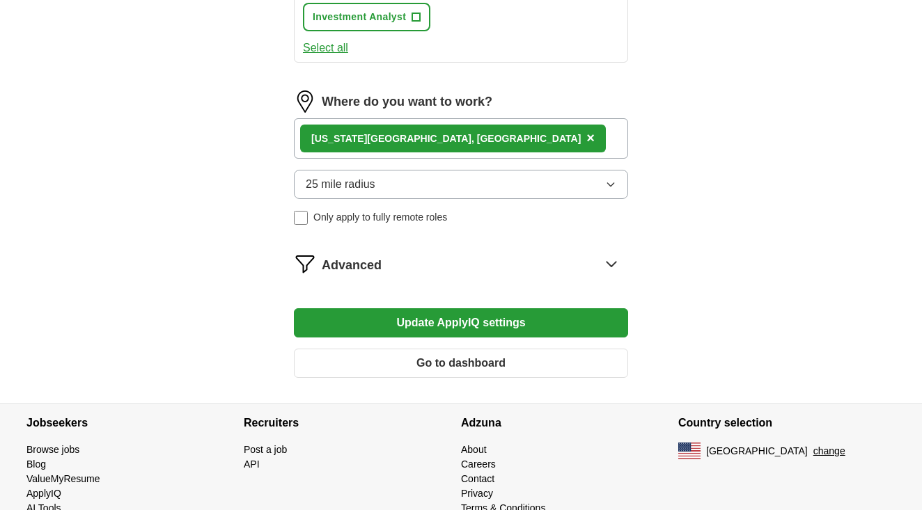
scroll to position [829, 0]
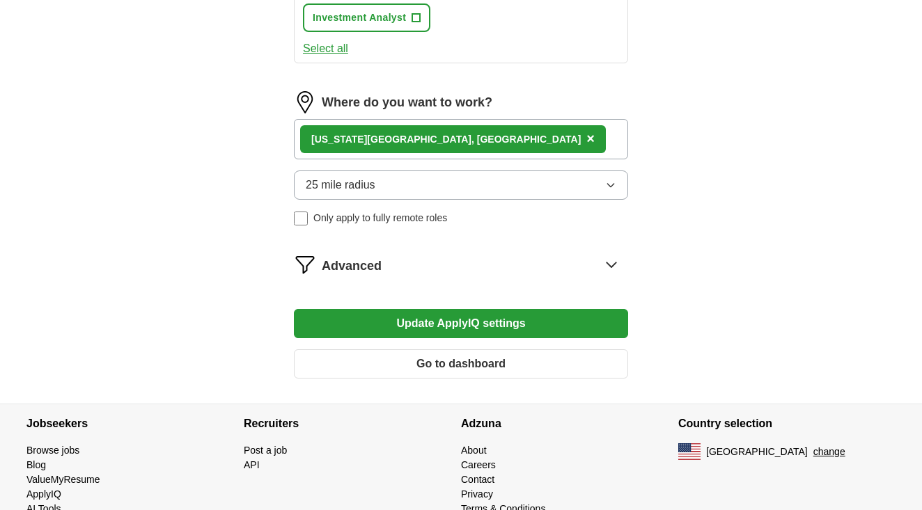
click at [616, 253] on icon at bounding box center [611, 264] width 22 height 22
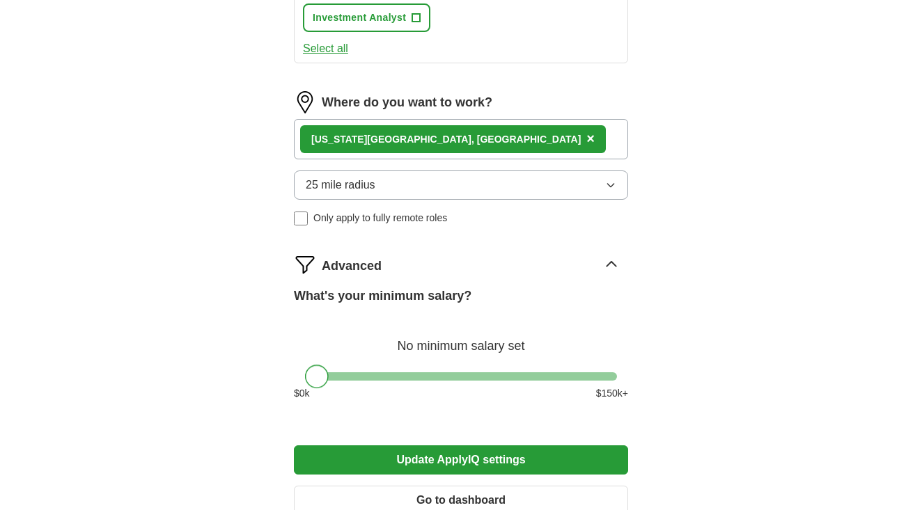
drag, startPoint x: 478, startPoint y: 339, endPoint x: 271, endPoint y: 338, distance: 207.5
click at [381, 446] on button "Update ApplyIQ settings" at bounding box center [461, 460] width 334 height 29
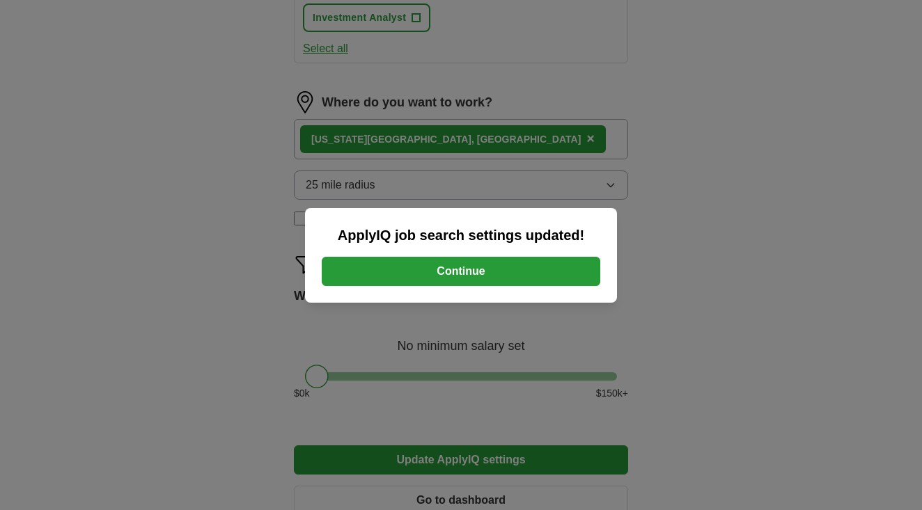
click at [428, 279] on button "Continue" at bounding box center [461, 271] width 279 height 29
